Goal: Transaction & Acquisition: Subscribe to service/newsletter

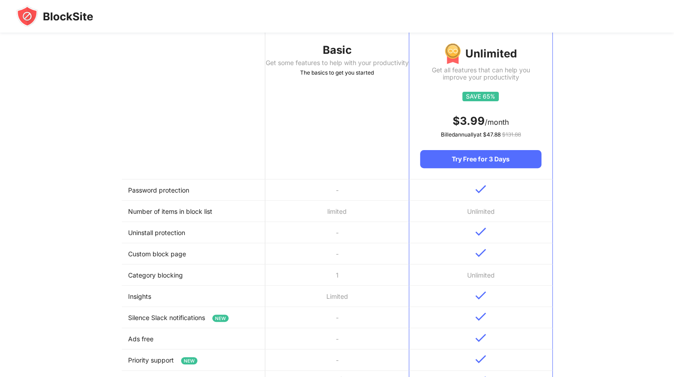
scroll to position [181, 0]
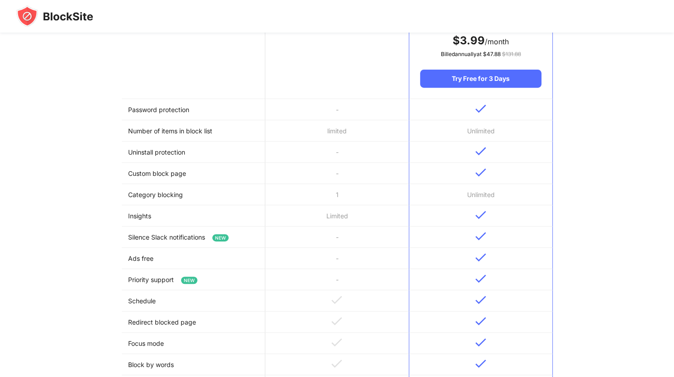
click at [44, 21] on img at bounding box center [54, 16] width 77 height 22
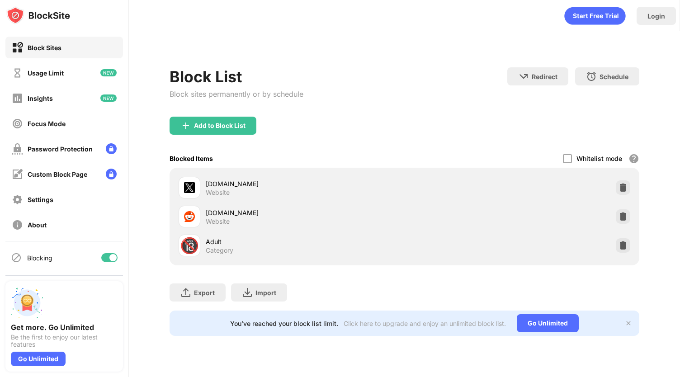
click at [113, 261] on div at bounding box center [112, 257] width 7 height 7
click at [116, 259] on div at bounding box center [109, 257] width 16 height 9
